Goal: Download file/media

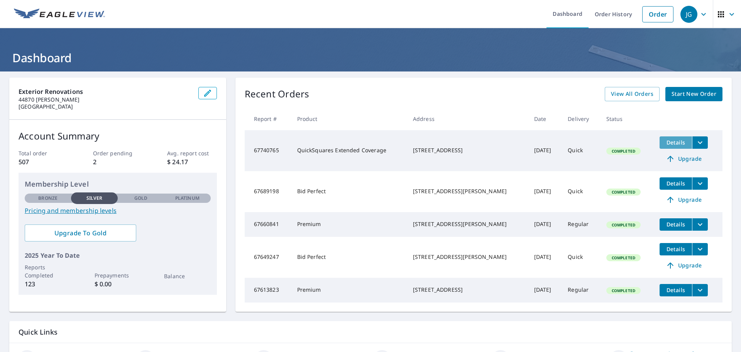
click at [677, 144] on span "Details" at bounding box center [675, 142] width 23 height 7
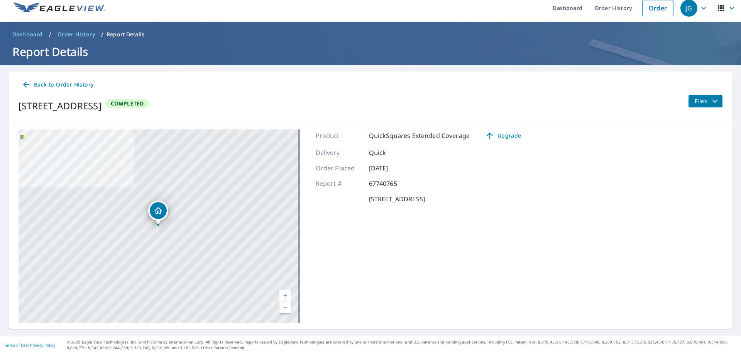
scroll to position [9, 0]
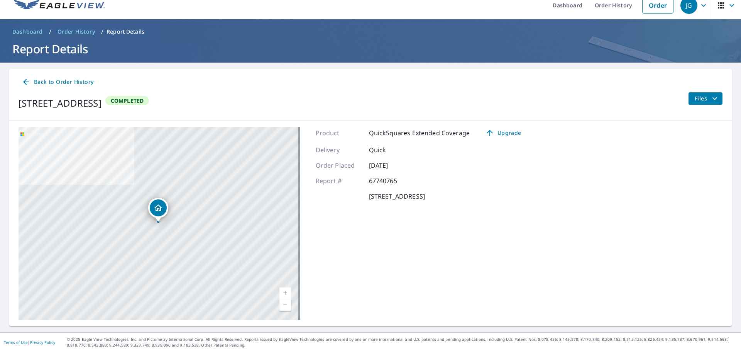
click at [710, 98] on icon "filesDropdownBtn-67740765" at bounding box center [714, 98] width 9 height 9
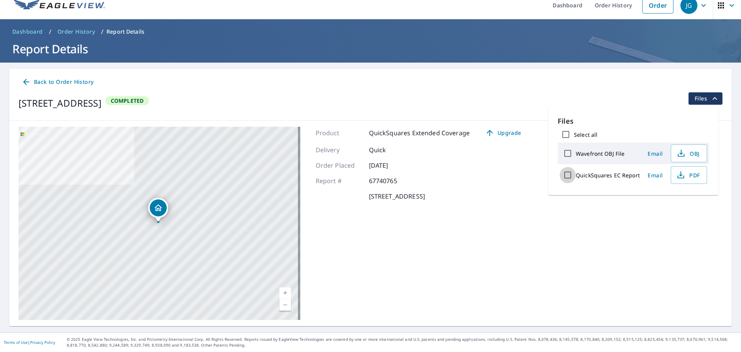
click at [569, 176] on input "QuickSquares EC Report" at bounding box center [568, 175] width 16 height 16
checkbox input "true"
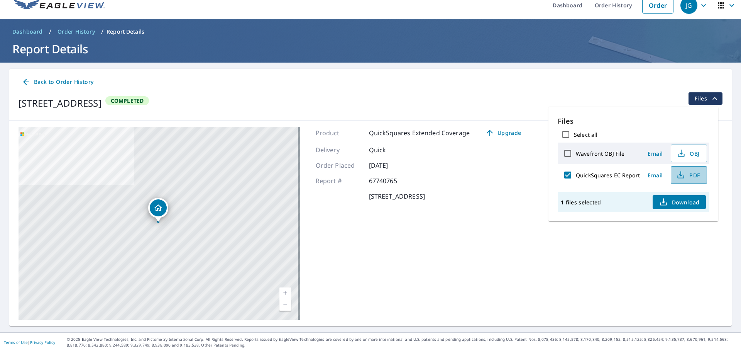
click at [687, 177] on span "PDF" at bounding box center [688, 174] width 25 height 9
click at [522, 167] on div "Order Placed [DATE]" at bounding box center [422, 165] width 212 height 9
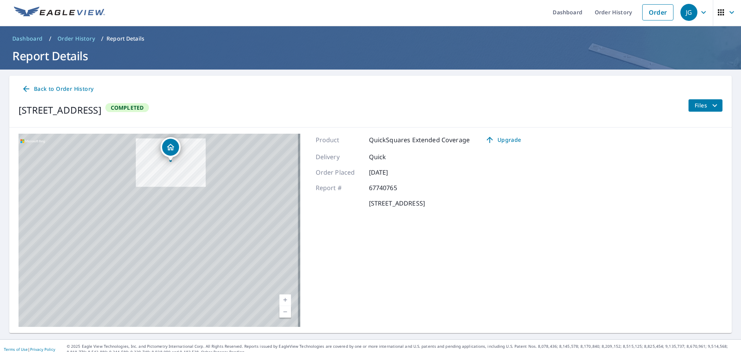
scroll to position [0, 0]
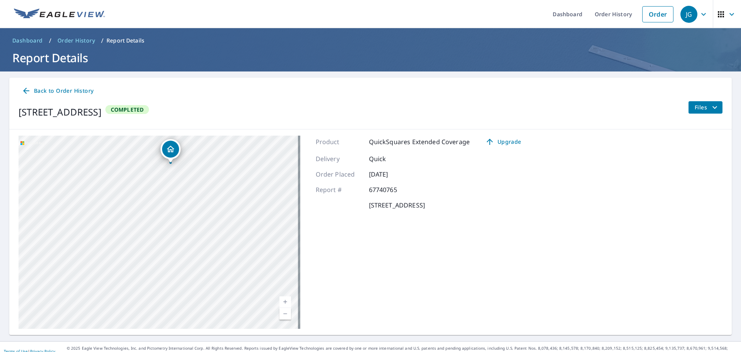
click at [24, 88] on icon at bounding box center [26, 90] width 9 height 9
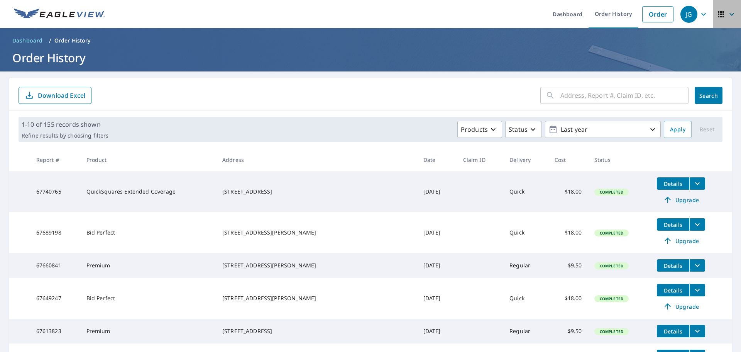
click at [718, 13] on span "button" at bounding box center [727, 14] width 22 height 19
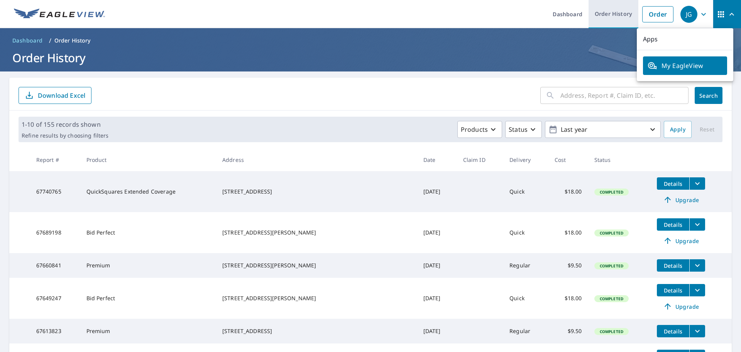
click at [597, 14] on link "Order History" at bounding box center [614, 14] width 50 height 28
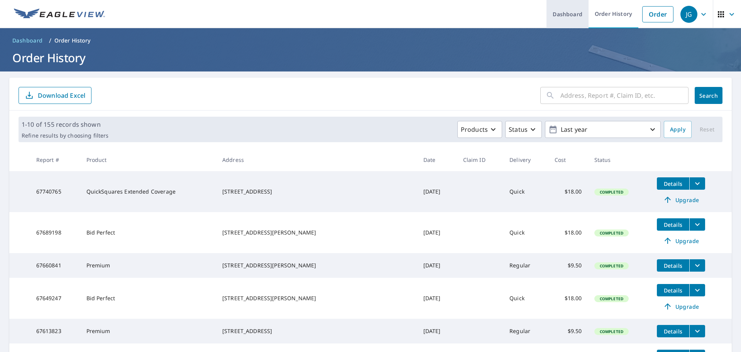
click at [561, 11] on link "Dashboard" at bounding box center [568, 14] width 42 height 28
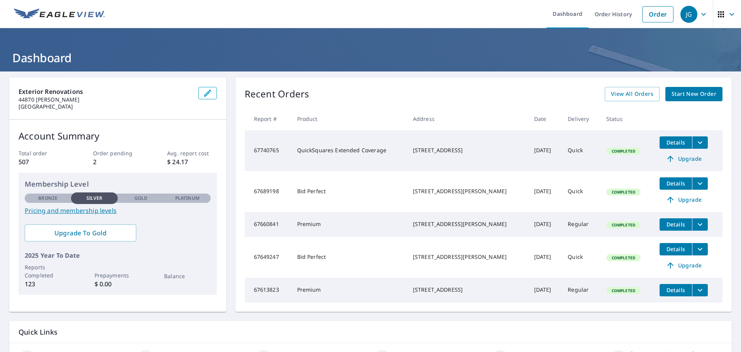
drag, startPoint x: 479, startPoint y: 153, endPoint x: 405, endPoint y: 141, distance: 74.7
click at [407, 141] on td "[STREET_ADDRESS]" at bounding box center [467, 150] width 121 height 41
copy div "[STREET_ADDRESS]"
